Goal: Go to known website: Access a specific website the user already knows

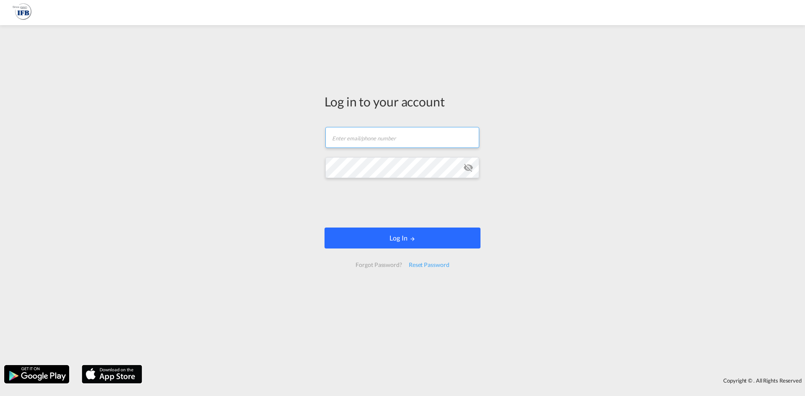
type input "[PERSON_NAME][DOMAIN_NAME][EMAIL_ADDRESS][DOMAIN_NAME]"
click at [437, 234] on button "Log In" at bounding box center [402, 238] width 156 height 21
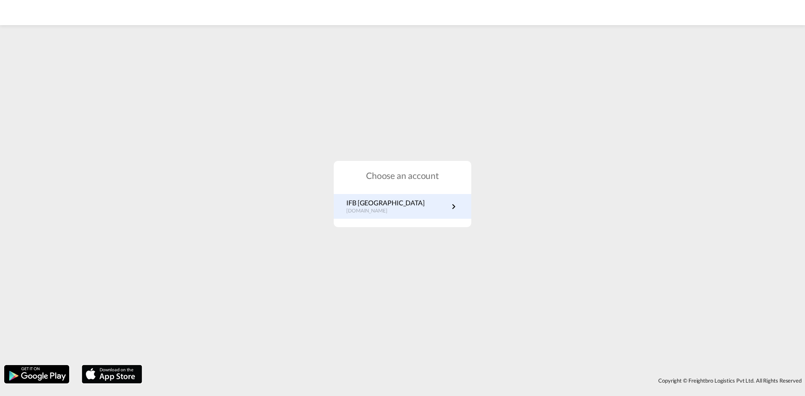
click at [400, 210] on link "IFB Germany [DOMAIN_NAME]" at bounding box center [402, 206] width 112 height 16
